Goal: Navigation & Orientation: Find specific page/section

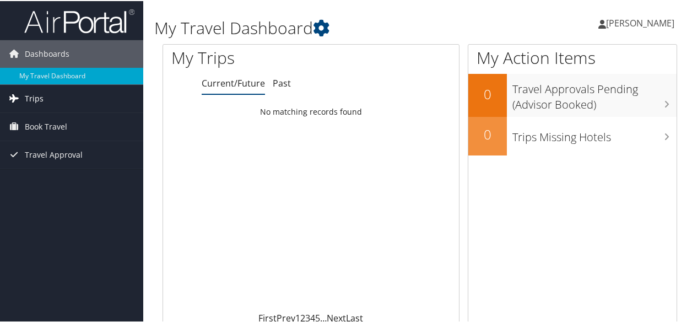
click at [45, 98] on link "Trips" at bounding box center [71, 98] width 143 height 28
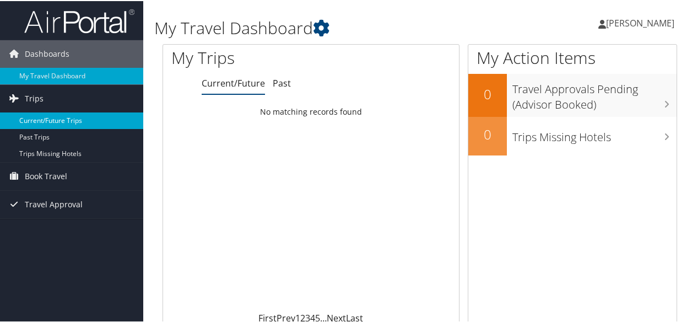
click at [44, 115] on link "Current/Future Trips" at bounding box center [71, 119] width 143 height 17
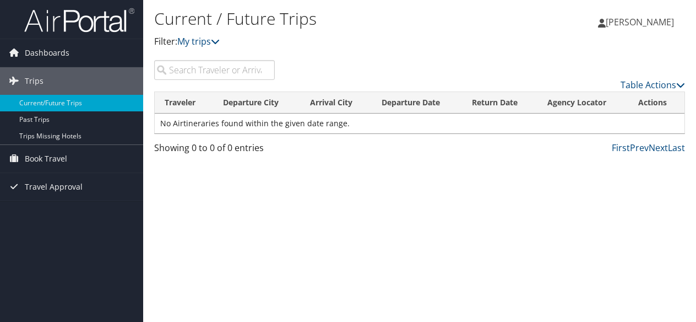
click at [180, 73] on input "search" at bounding box center [214, 70] width 121 height 20
click at [203, 183] on div "Current / Future Trips Filter: My trips EUCLIDE TALLEY EUCLIDE TALLEY My Settin…" at bounding box center [419, 161] width 553 height 322
click at [39, 137] on link "Trips Missing Hotels" at bounding box center [71, 136] width 143 height 17
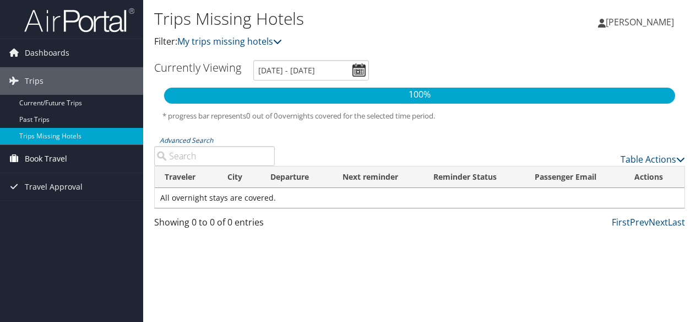
click at [47, 155] on span "Book Travel" at bounding box center [46, 159] width 42 height 28
click at [41, 218] on span "Travel Approval" at bounding box center [54, 220] width 58 height 28
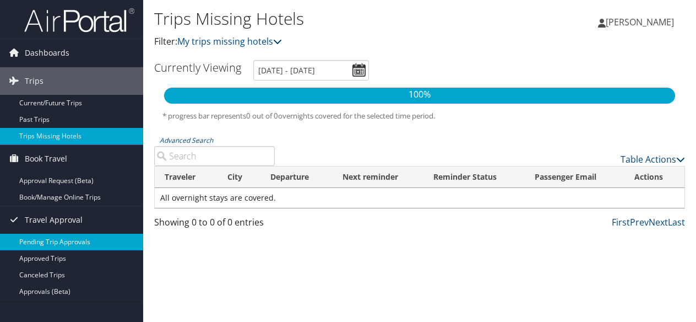
click at [42, 242] on link "Pending Trip Approvals" at bounding box center [71, 242] width 143 height 17
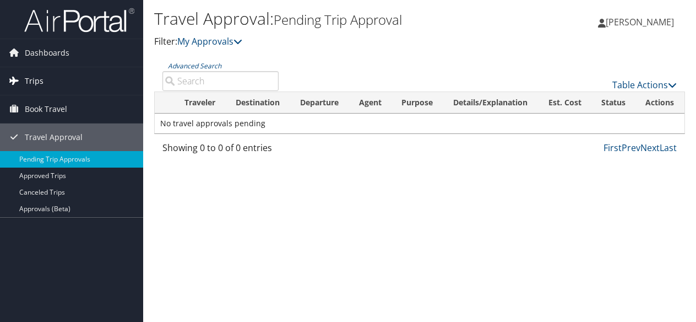
click at [37, 79] on span "Trips" at bounding box center [34, 81] width 19 height 28
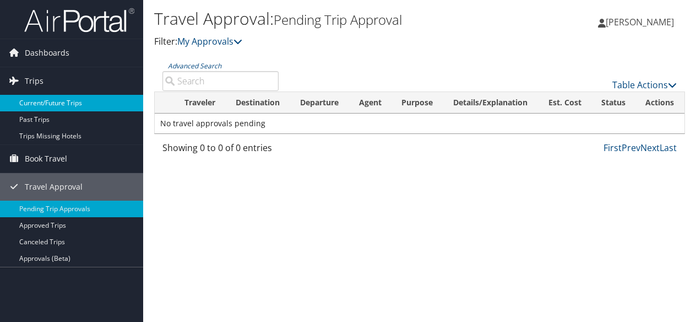
click at [42, 105] on link "Current/Future Trips" at bounding box center [71, 103] width 143 height 17
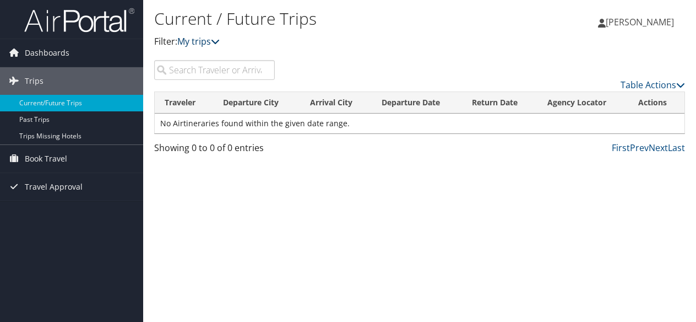
click at [219, 41] on icon at bounding box center [215, 41] width 9 height 9
click at [192, 43] on link "My trips" at bounding box center [198, 41] width 42 height 12
click at [227, 40] on p "Filter: My trips" at bounding box center [331, 42] width 354 height 14
click at [637, 147] on link "Prev" at bounding box center [639, 148] width 19 height 12
click at [662, 148] on link "Next" at bounding box center [658, 148] width 19 height 12
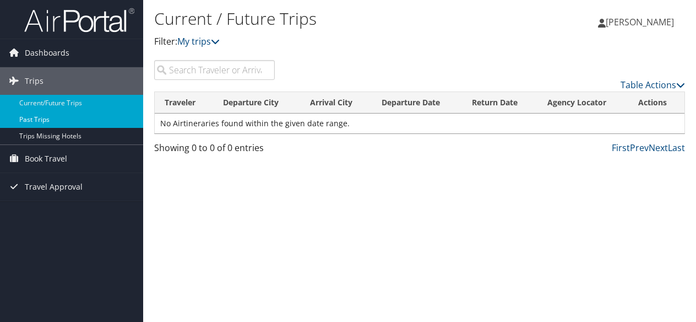
click at [31, 117] on link "Past Trips" at bounding box center [71, 119] width 143 height 17
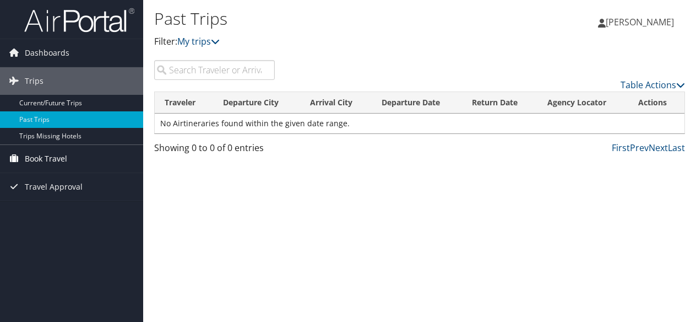
click at [57, 157] on span "Book Travel" at bounding box center [46, 159] width 42 height 28
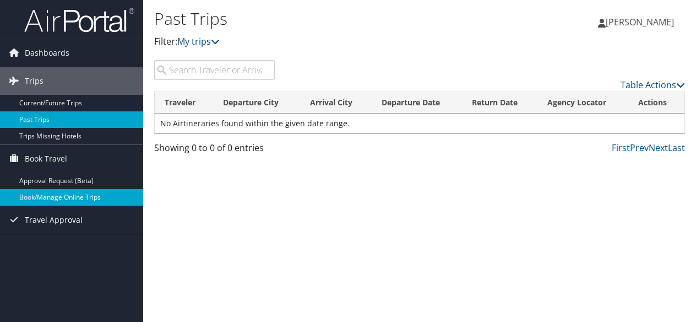
click at [52, 197] on link "Book/Manage Online Trips" at bounding box center [71, 197] width 143 height 17
